Goal: Task Accomplishment & Management: Manage account settings

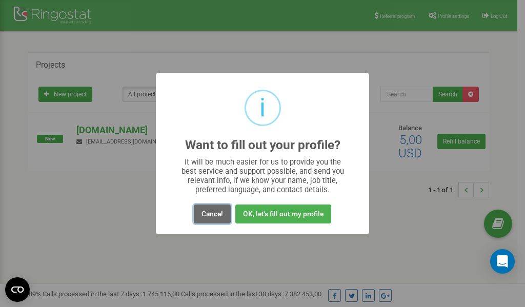
click at [217, 214] on button "Cancel" at bounding box center [212, 213] width 37 height 19
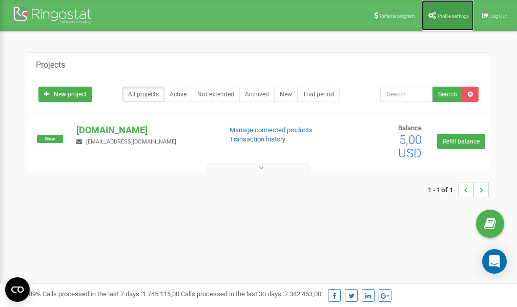
click at [448, 16] on span "Profile settings" at bounding box center [453, 16] width 31 height 6
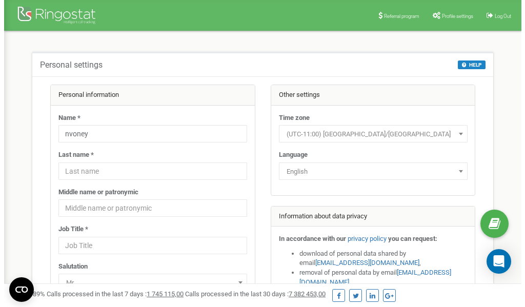
scroll to position [51, 0]
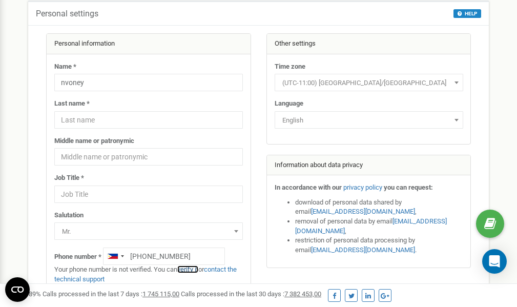
click at [192, 269] on link "verify it" at bounding box center [187, 269] width 21 height 8
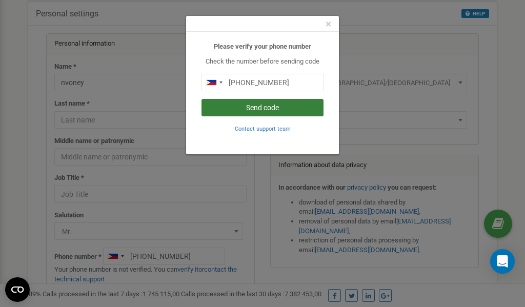
click at [269, 106] on button "Send code" at bounding box center [262, 107] width 122 height 17
